Goal: Task Accomplishment & Management: Complete application form

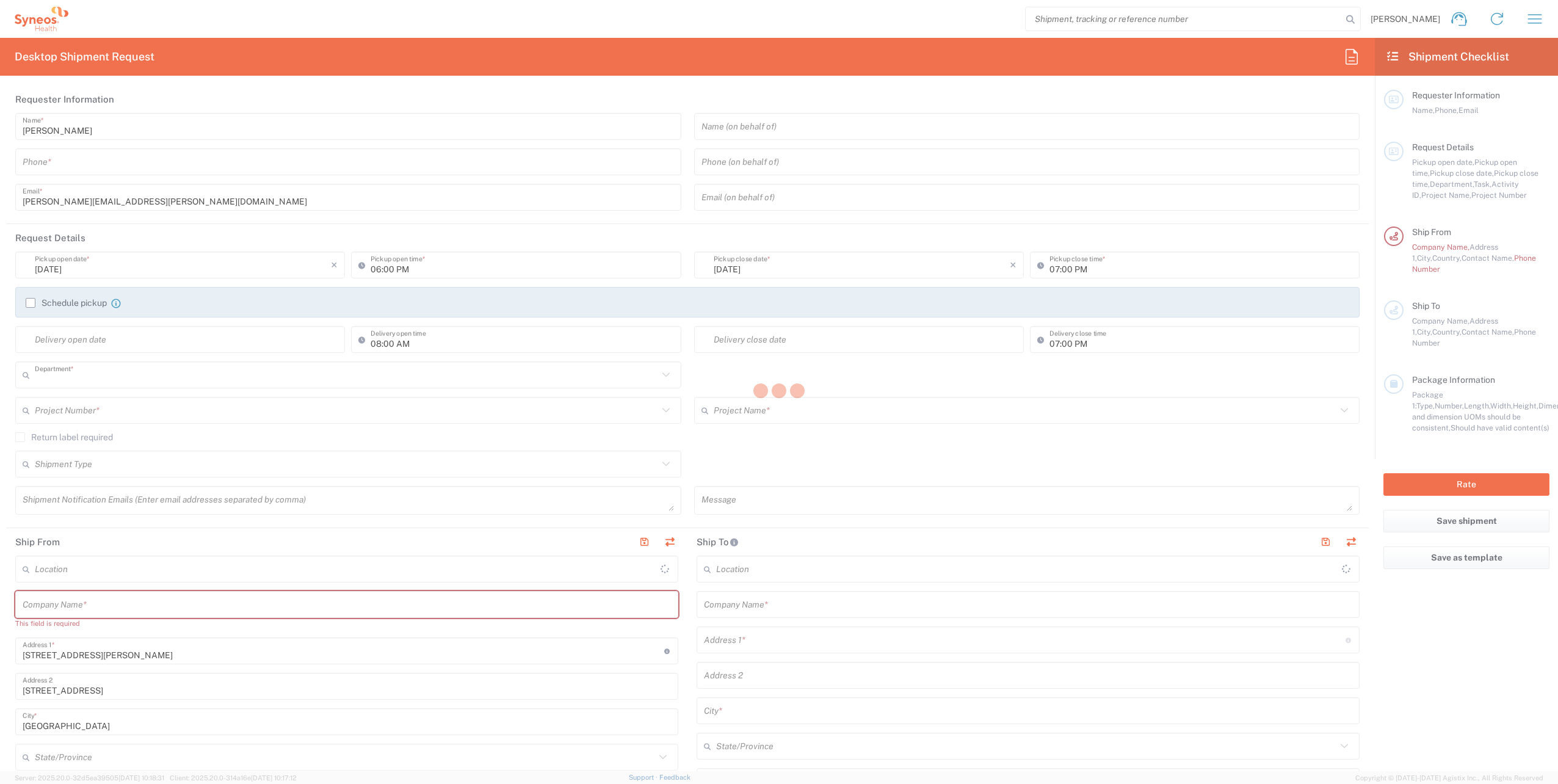
type input "3229"
type input "[GEOGRAPHIC_DATA]"
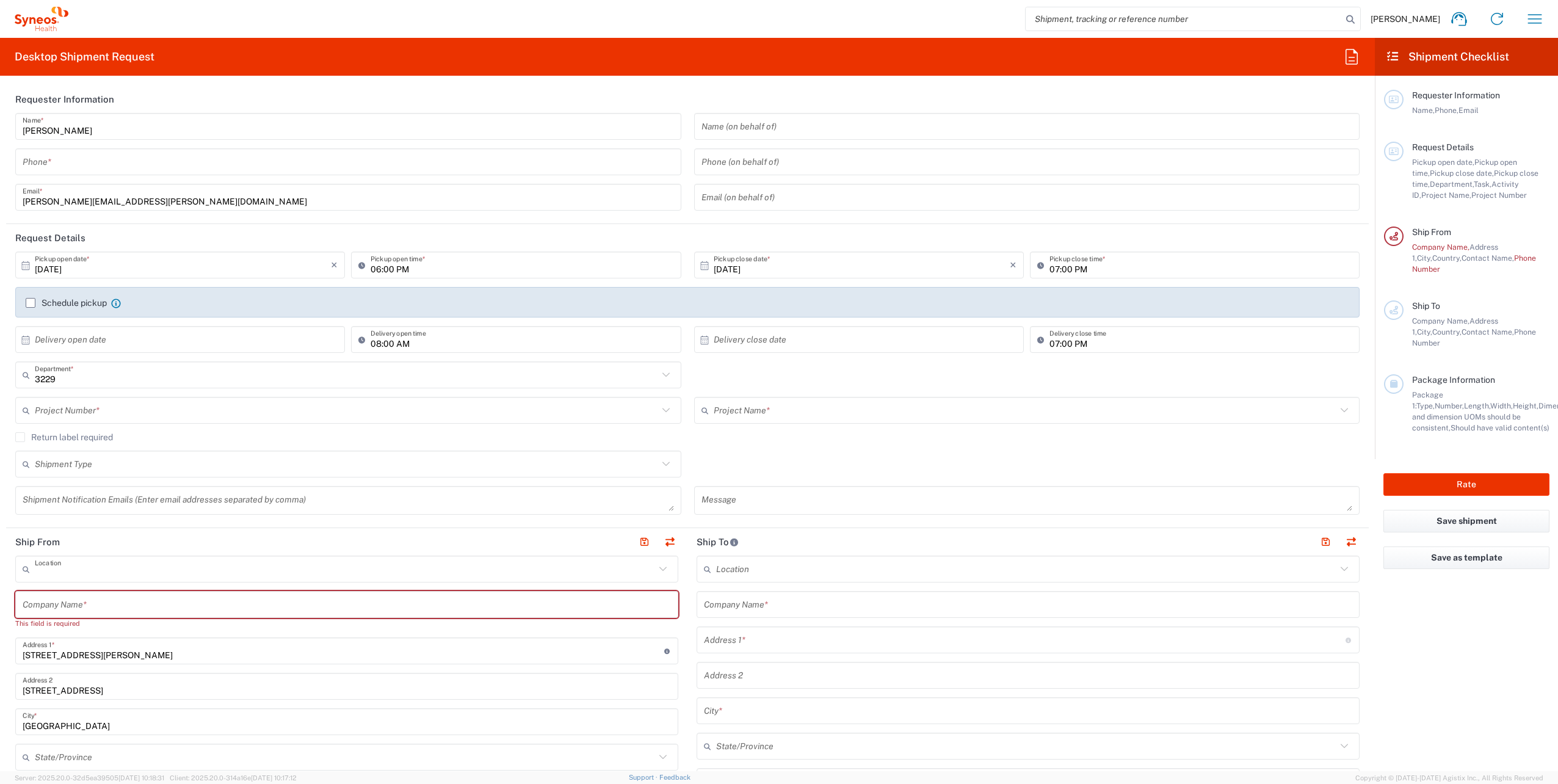
type input "Syneos Health France SARL"
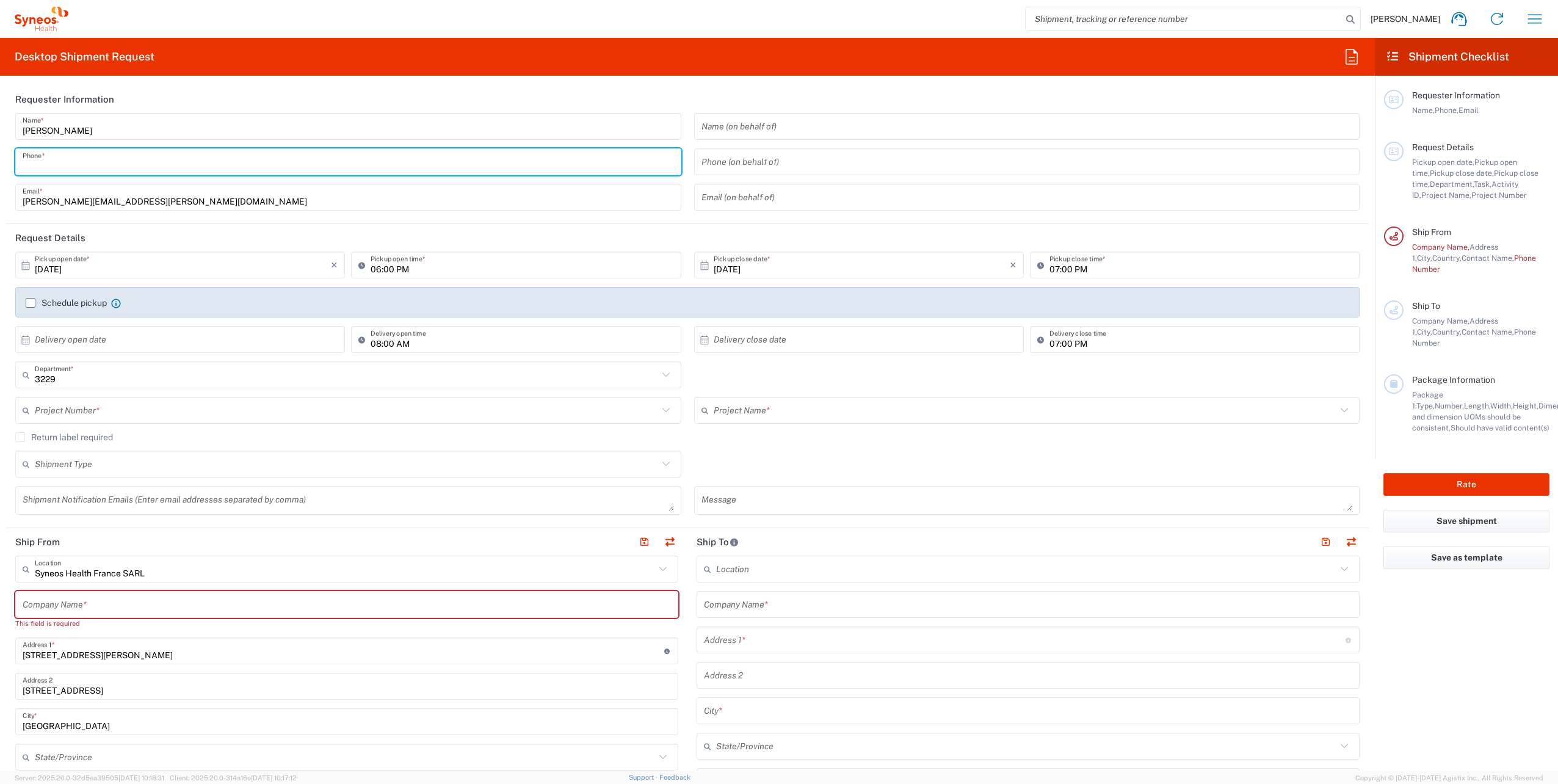
click at [139, 167] on input "tel" at bounding box center [348, 162] width 652 height 22
type input "0621812058"
type input "[PERSON_NAME][EMAIL_ADDRESS][PERSON_NAME][DOMAIN_NAME]"
type input "SYNEOS HEALTH"
type input "Europe"
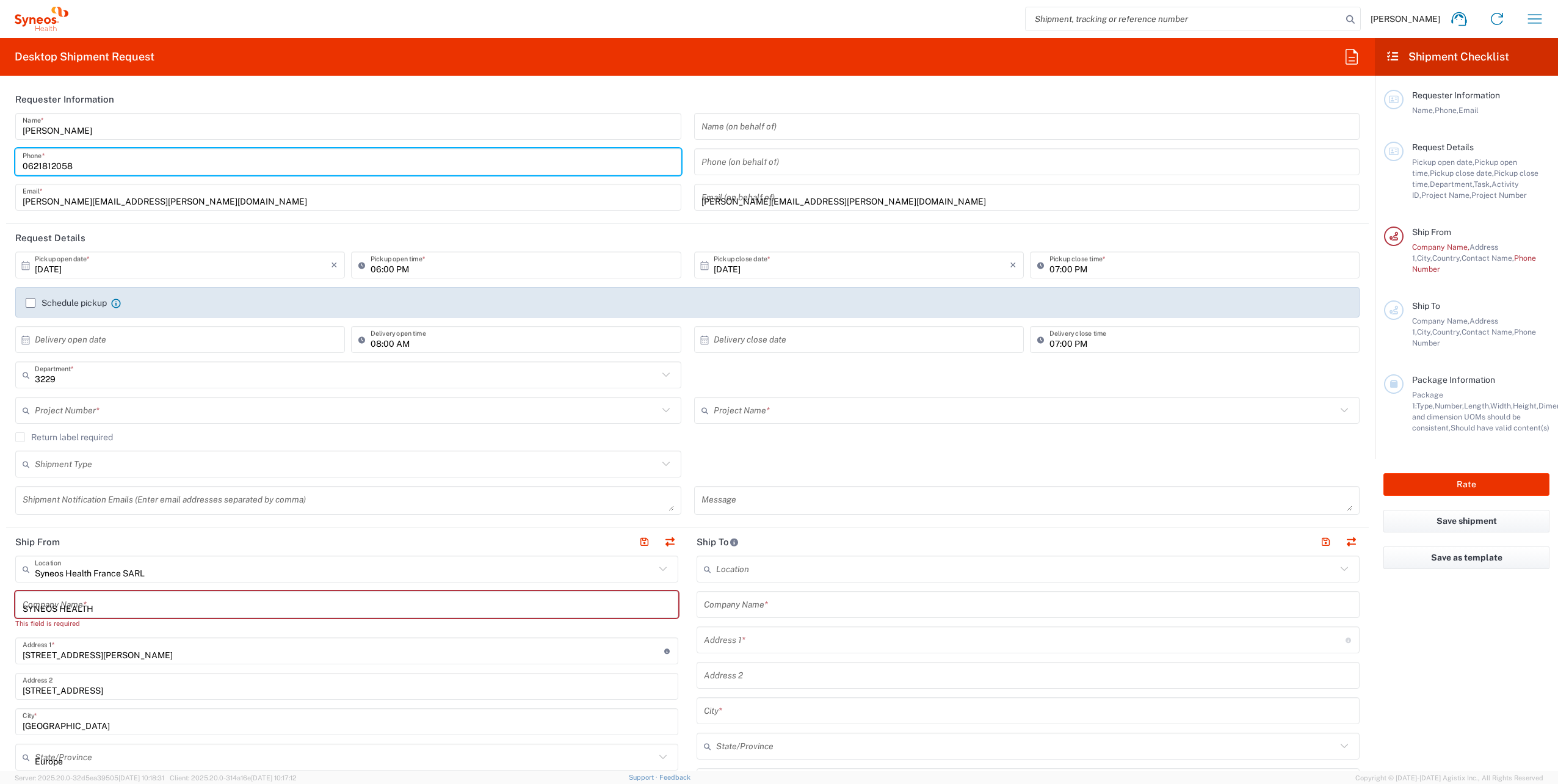
type input "0621812058"
type input "SYNEOS HEALTH"
type input "[STREET_ADDRESS][PERSON_NAME]"
type input "MERIGNAC"
type input "Europe"
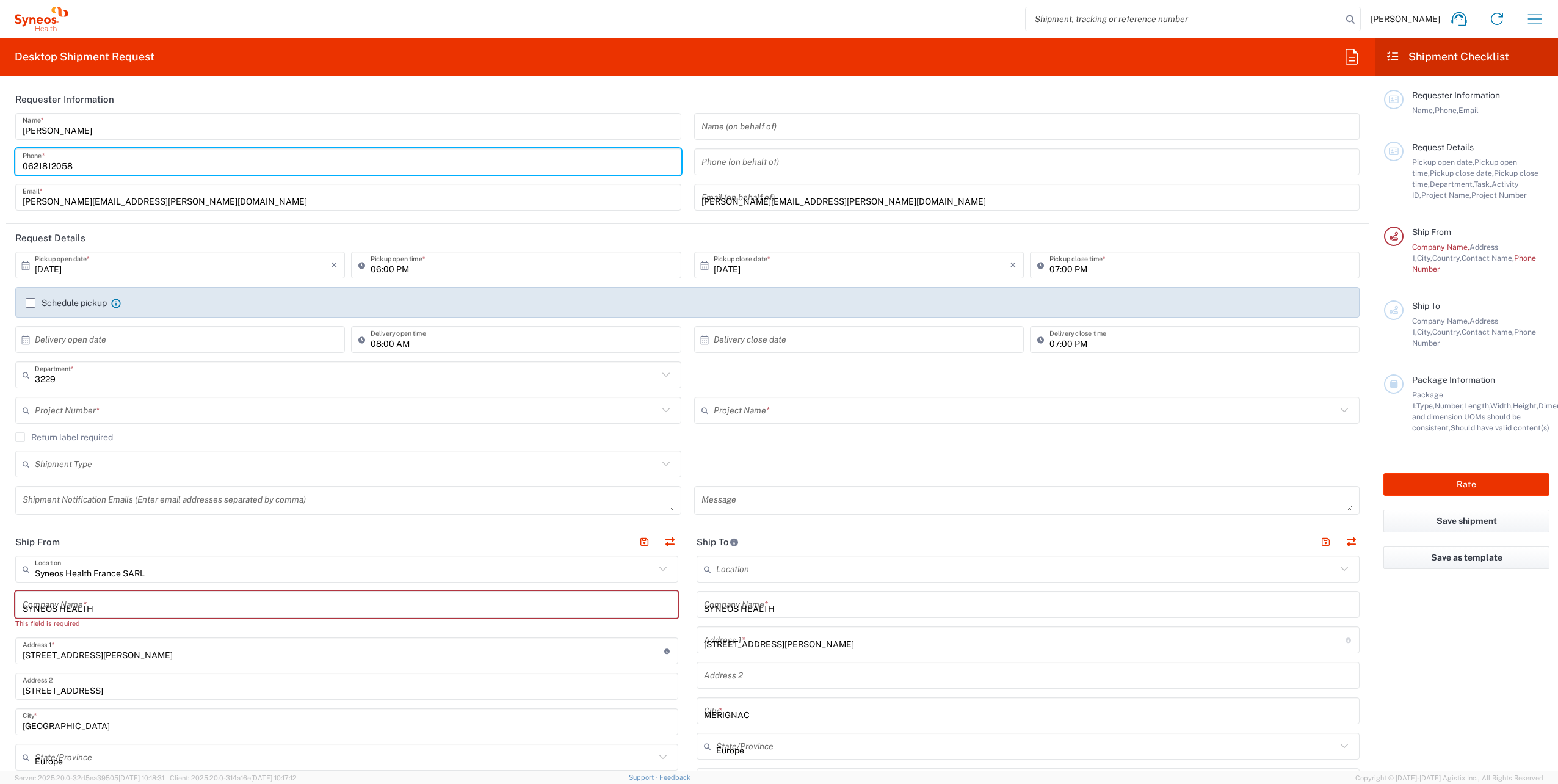
type input "[GEOGRAPHIC_DATA]"
type input "33700"
type input "0621812058"
type input "[PERSON_NAME][EMAIL_ADDRESS][PERSON_NAME][DOMAIN_NAME]"
type input "[PERSON_NAME]"
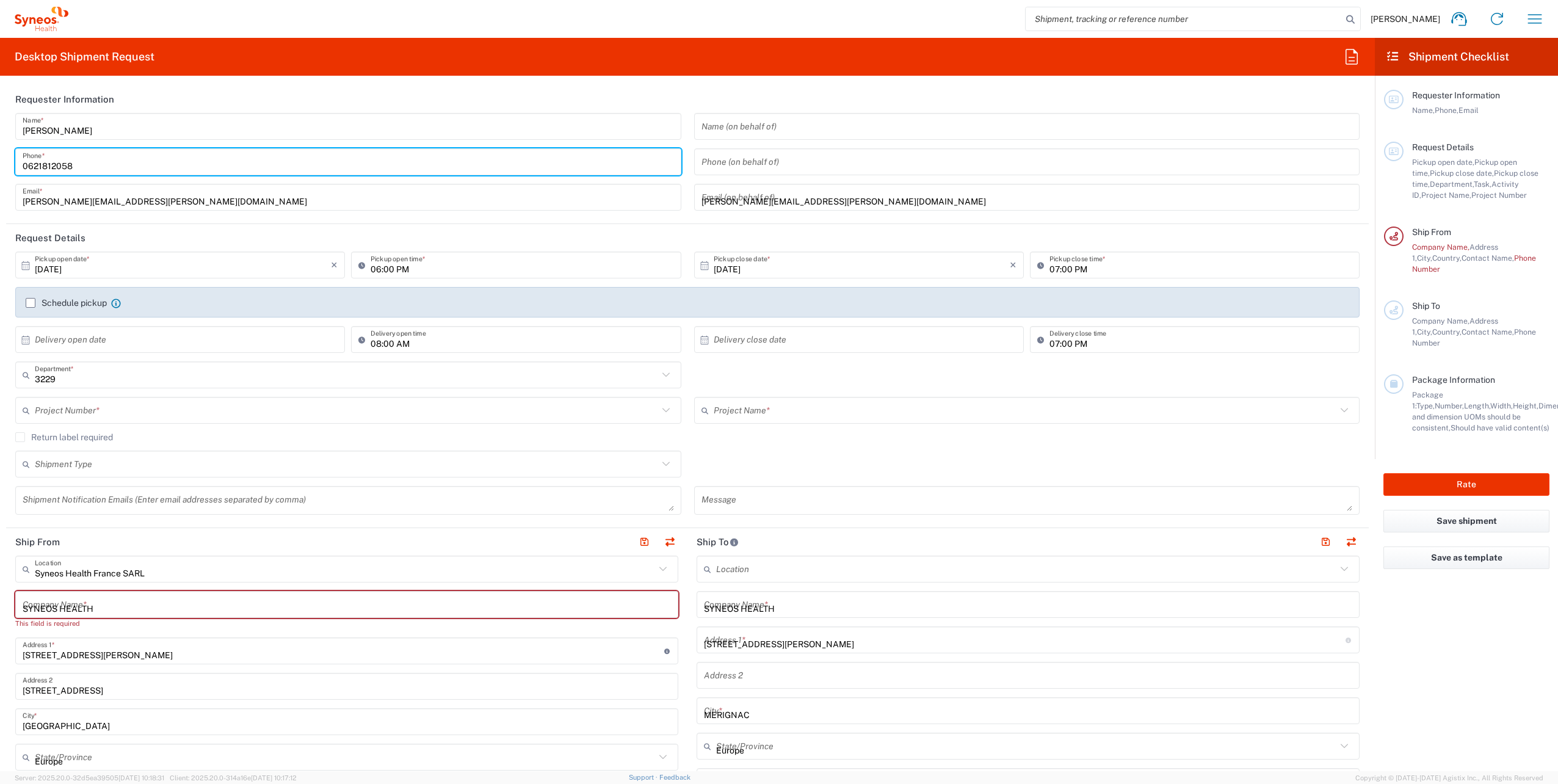
click at [158, 268] on input "[DATE]" at bounding box center [183, 265] width 296 height 22
click at [272, 267] on input "[DATE]" at bounding box center [183, 265] width 296 height 22
click at [111, 269] on input "[DATE]" at bounding box center [183, 265] width 296 height 22
click at [264, 266] on input "[DATE]" at bounding box center [183, 265] width 296 height 22
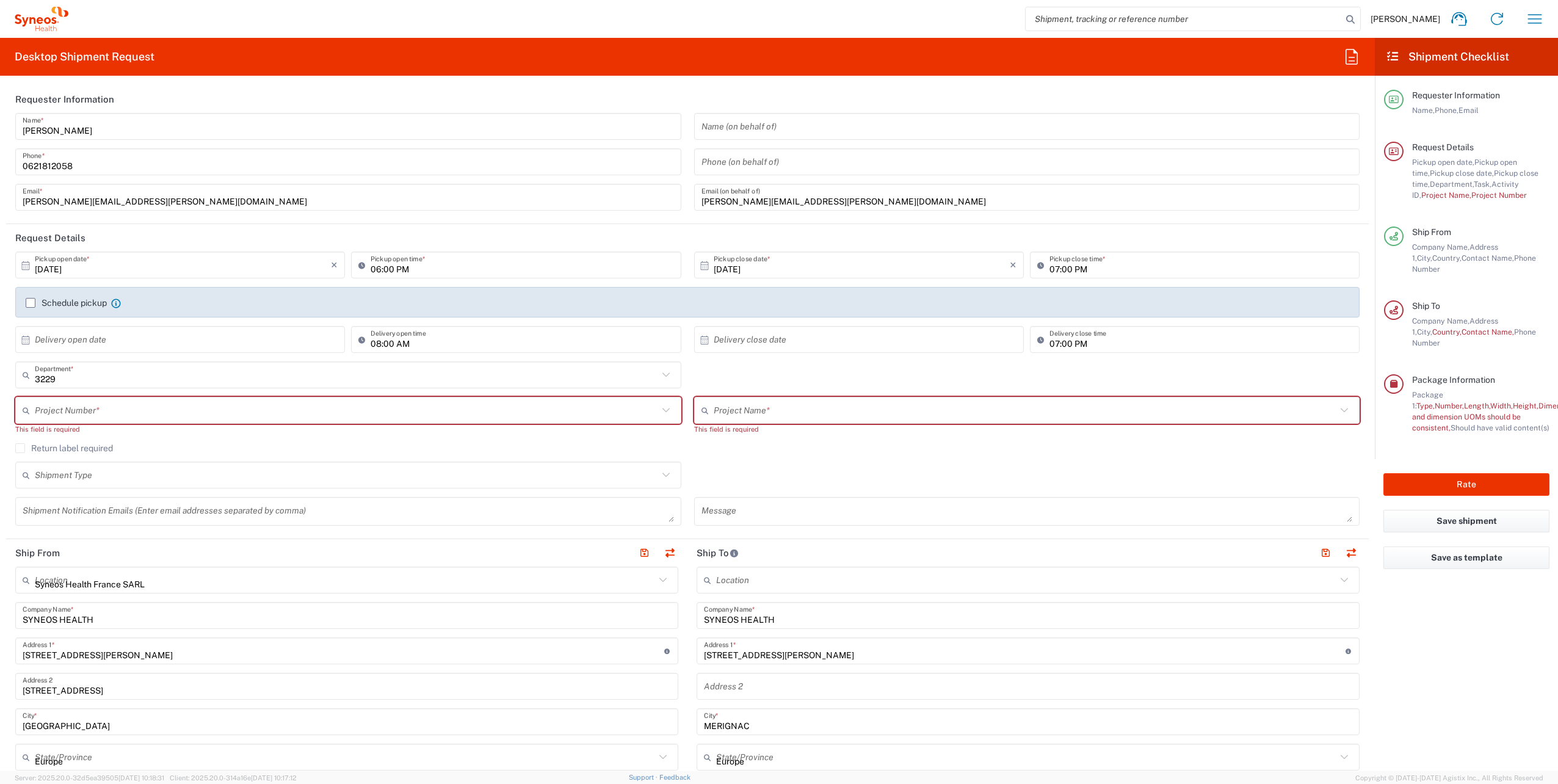
click at [252, 260] on input "[DATE]" at bounding box center [183, 265] width 296 height 22
click at [134, 265] on input "[DATE]" at bounding box center [183, 265] width 296 height 22
click at [75, 266] on input "[DATE]" at bounding box center [183, 265] width 296 height 22
click at [26, 266] on icon at bounding box center [25, 265] width 11 height 11
click at [79, 264] on input "[DATE]" at bounding box center [183, 265] width 296 height 22
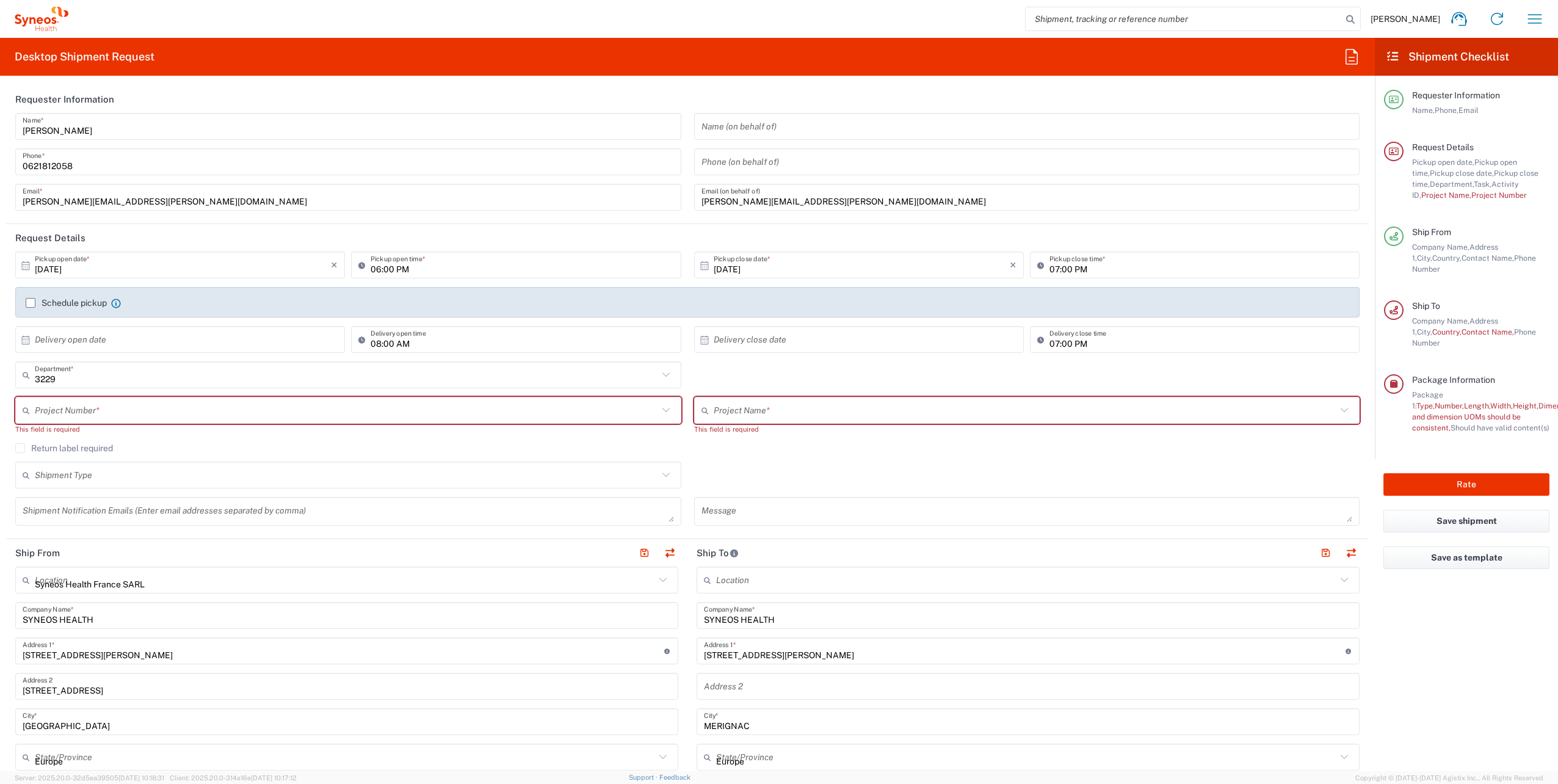
click at [346, 201] on input "[PERSON_NAME][EMAIL_ADDRESS][PERSON_NAME][DOMAIN_NAME]" at bounding box center [348, 198] width 652 height 22
click at [55, 269] on input "[DATE]" at bounding box center [183, 265] width 296 height 22
click at [197, 343] on span "9" at bounding box center [199, 341] width 18 height 17
type input "[DATE]"
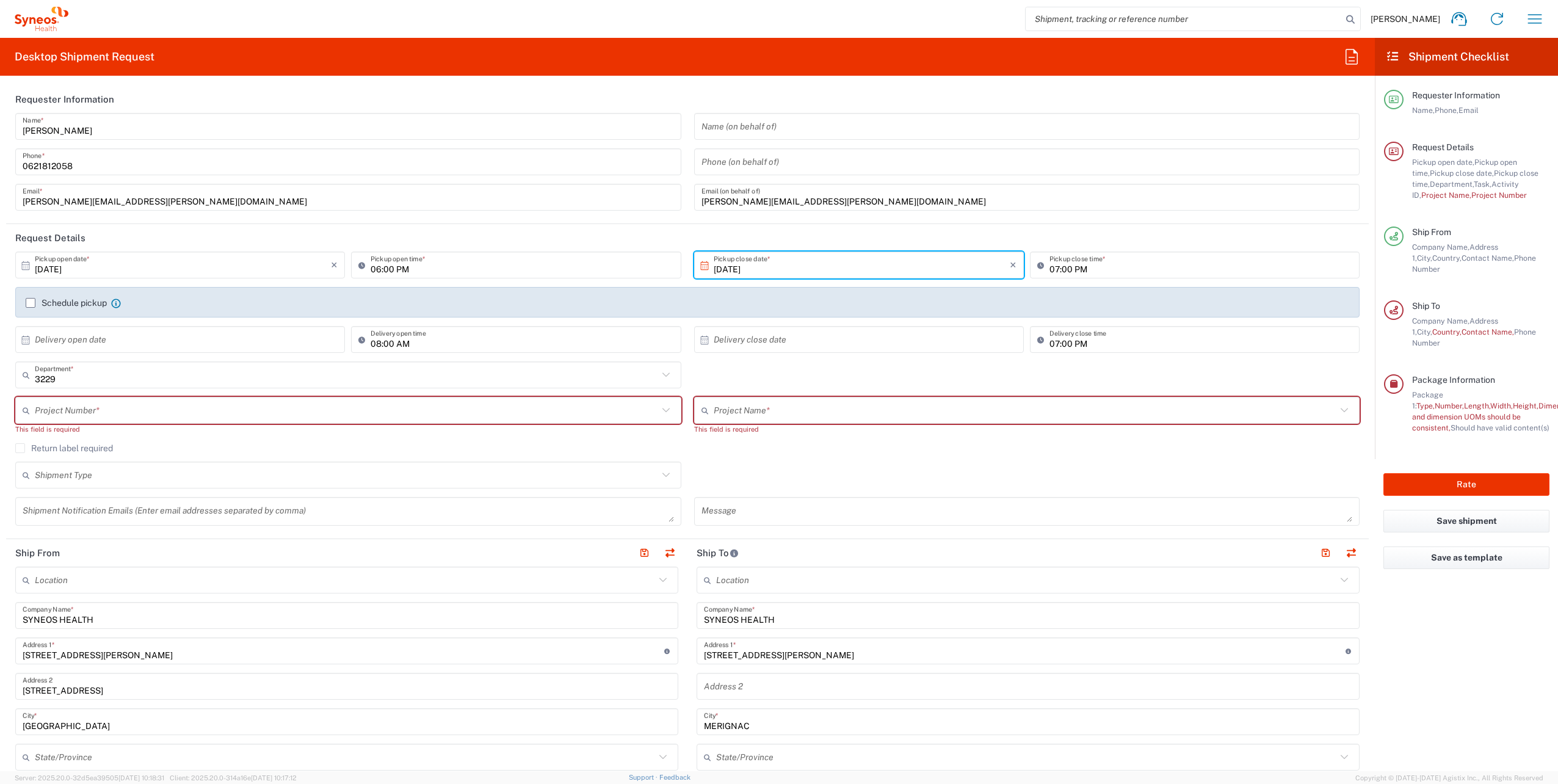
click at [382, 269] on input "06:00 PM" at bounding box center [522, 265] width 303 height 22
click at [398, 270] on input "06:00 PM" at bounding box center [522, 265] width 303 height 22
click at [374, 267] on input "06:00 AM" at bounding box center [522, 265] width 303 height 22
type input "06:00 AM"
click at [325, 412] on input "text" at bounding box center [346, 411] width 623 height 22
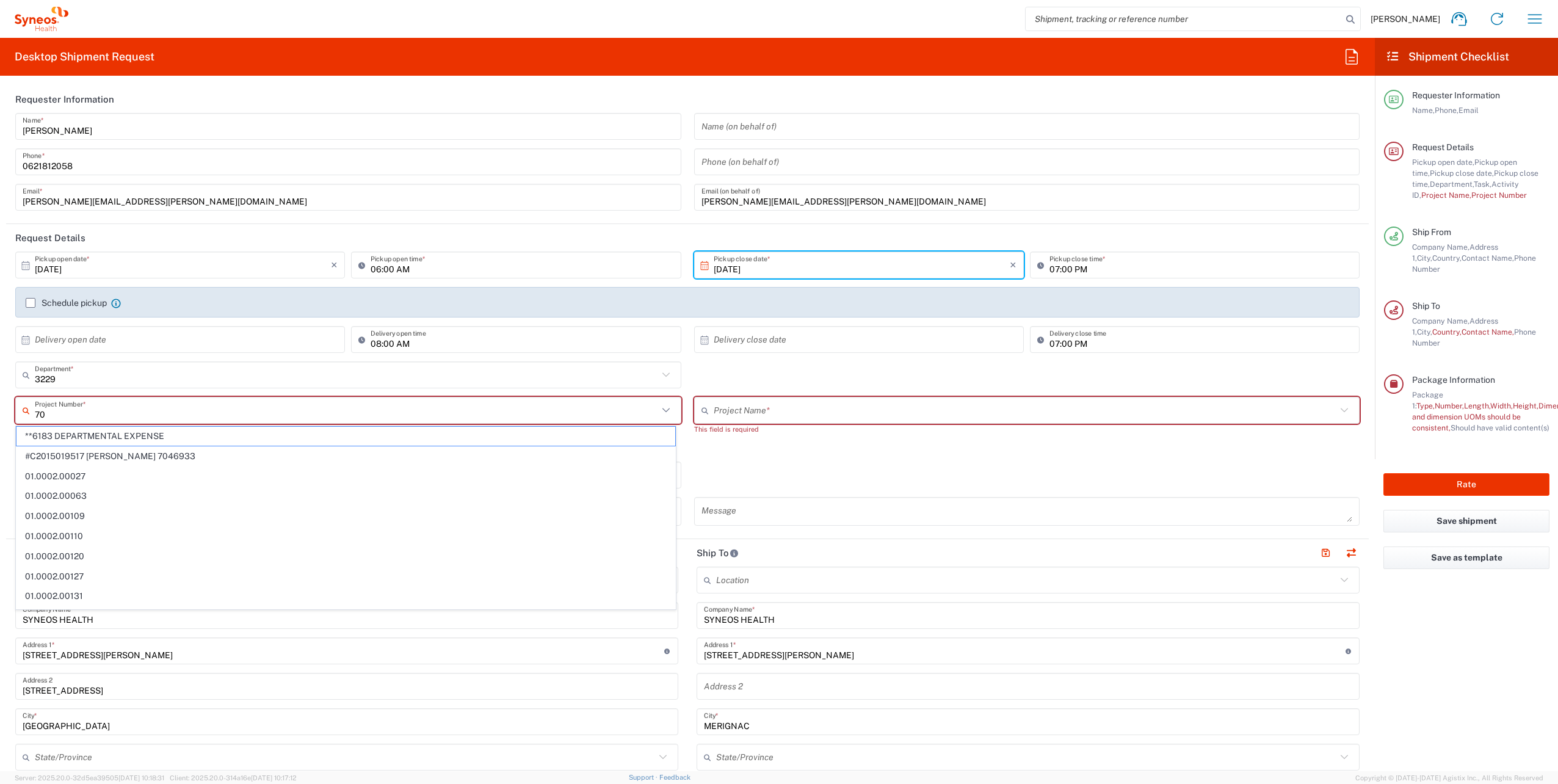
type input "703"
